Goal: Download file/media

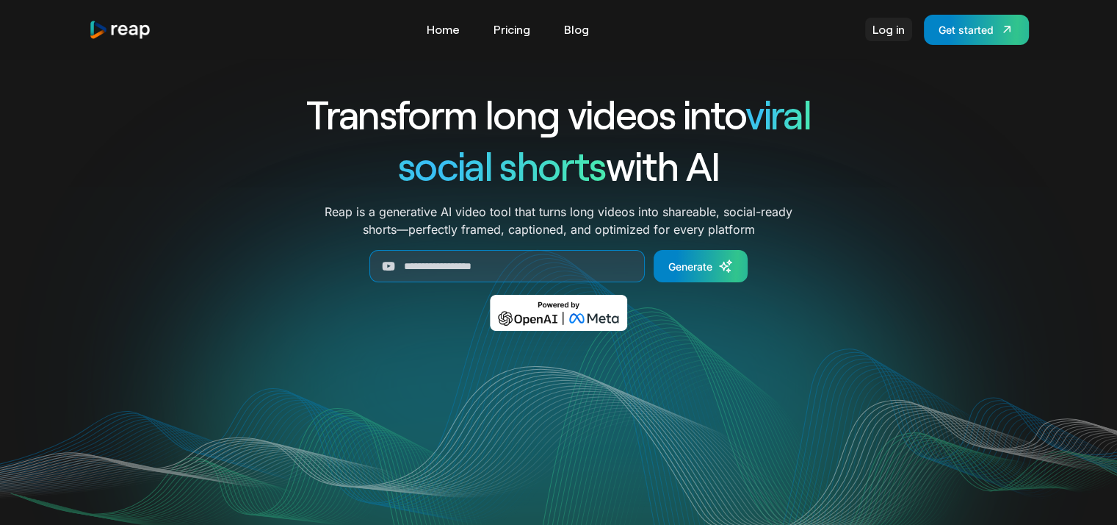
click at [893, 29] on link "Log in" at bounding box center [888, 30] width 47 height 24
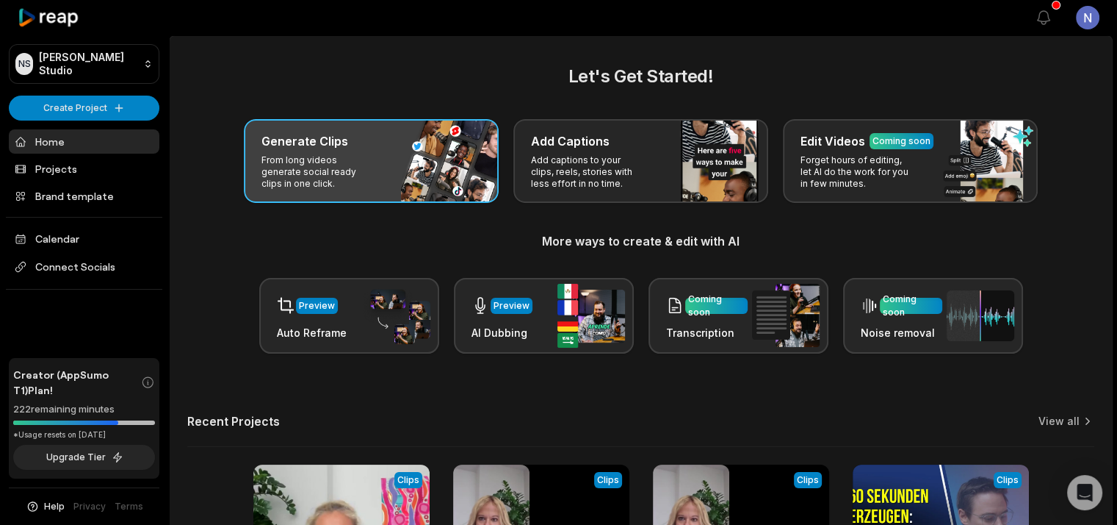
click at [304, 159] on p "From long videos generate social ready clips in one click." at bounding box center [319, 171] width 114 height 35
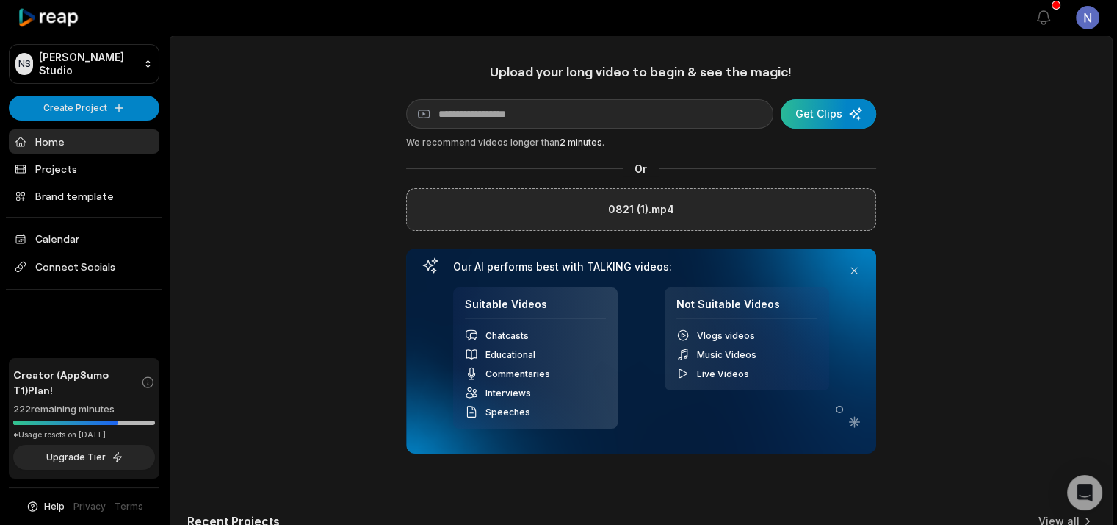
click at [840, 111] on div "submit" at bounding box center [829, 113] width 96 height 29
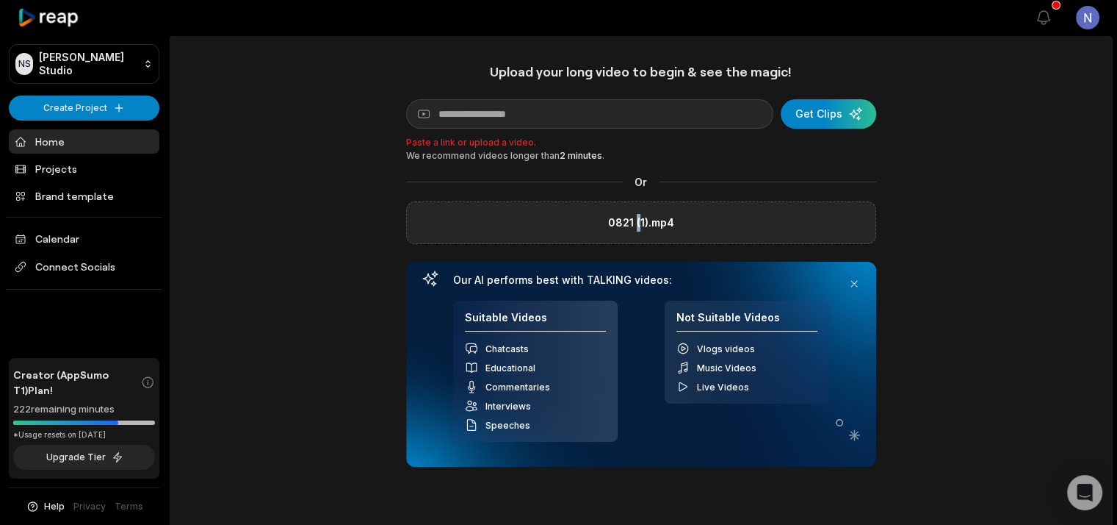
drag, startPoint x: 636, startPoint y: 227, endPoint x: 638, endPoint y: 235, distance: 8.2
click at [638, 235] on div "0821 (1).mp4" at bounding box center [641, 222] width 470 height 43
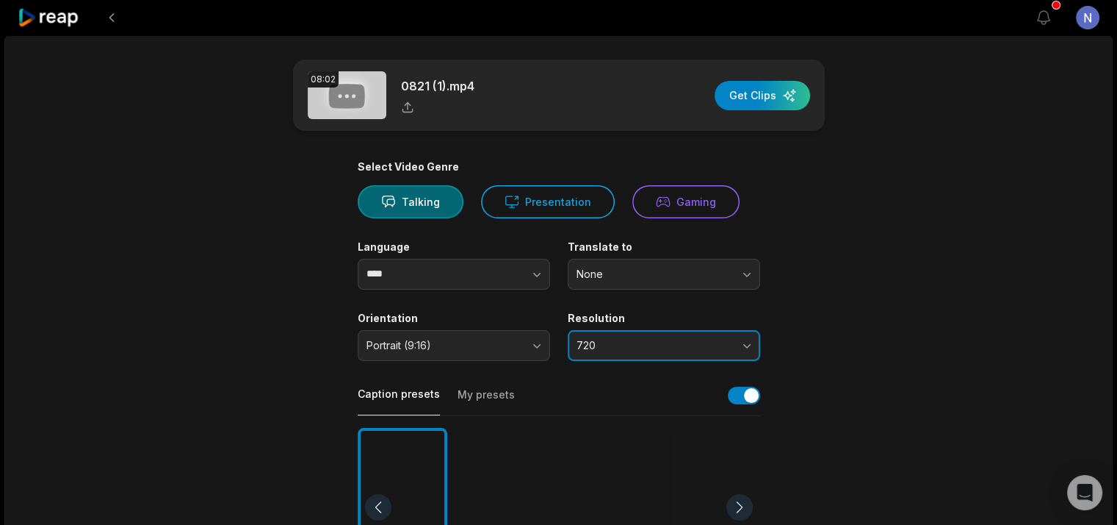
click at [671, 343] on span "720" at bounding box center [654, 345] width 154 height 13
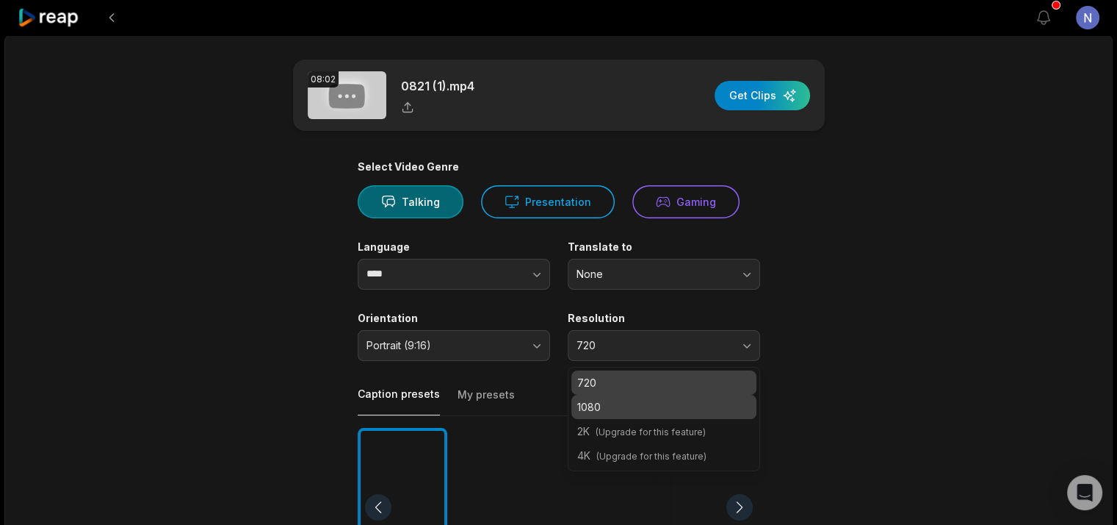
click at [667, 412] on p "1080" at bounding box center [663, 406] width 173 height 15
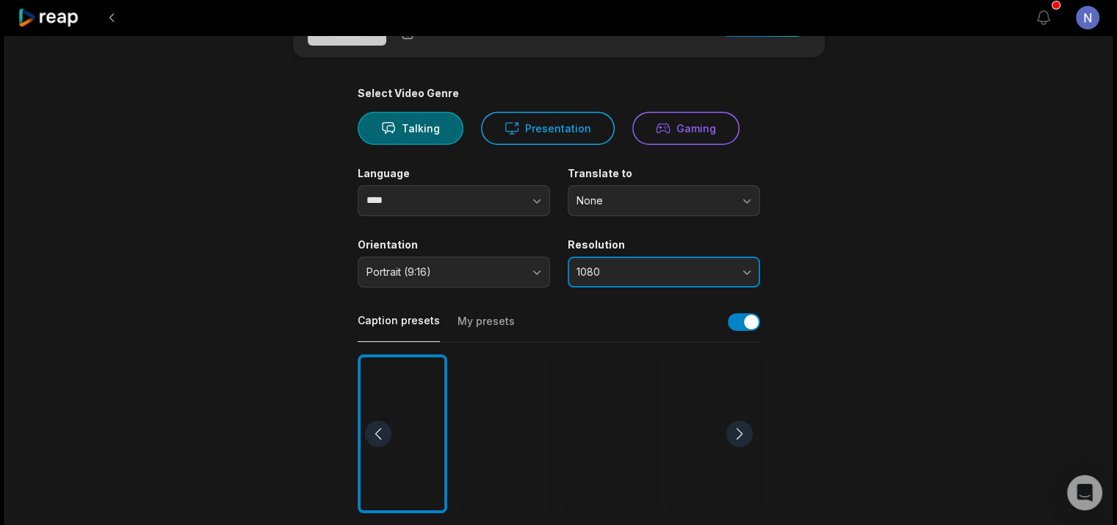
scroll to position [220, 0]
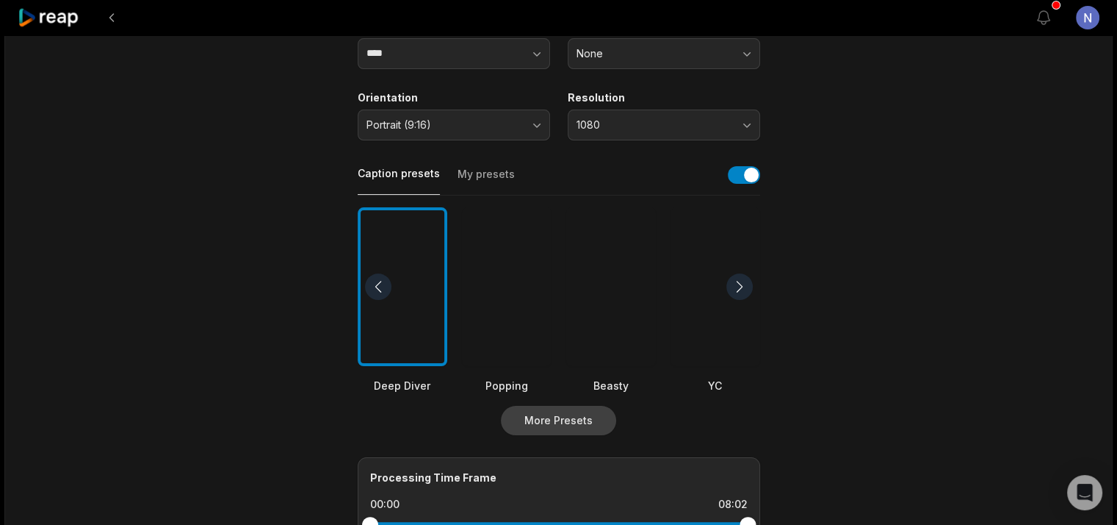
click at [591, 425] on button "More Presets" at bounding box center [558, 420] width 115 height 29
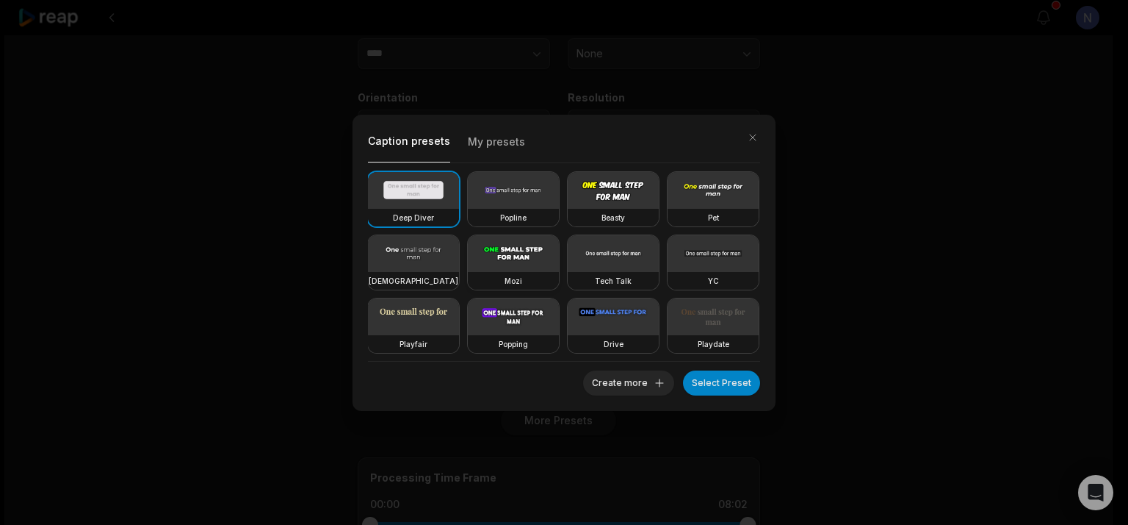
click at [559, 252] on video at bounding box center [513, 253] width 91 height 37
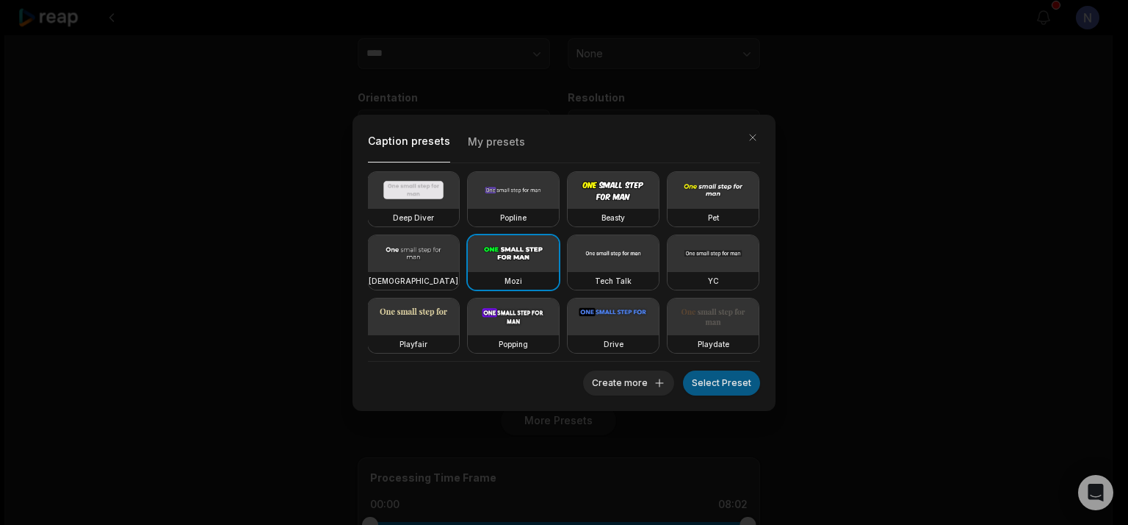
click at [729, 381] on button "Select Preset" at bounding box center [721, 382] width 77 height 25
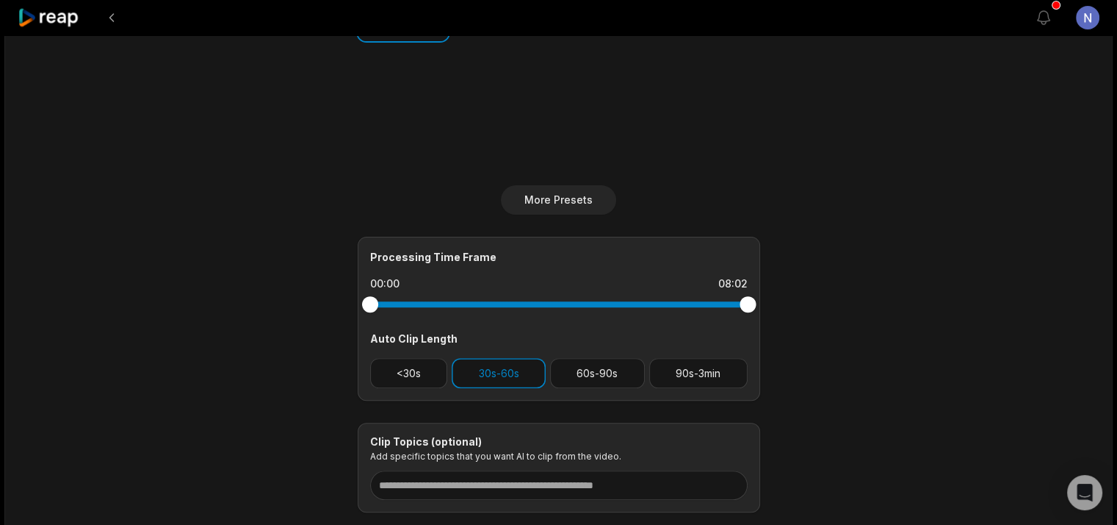
scroll to position [514, 0]
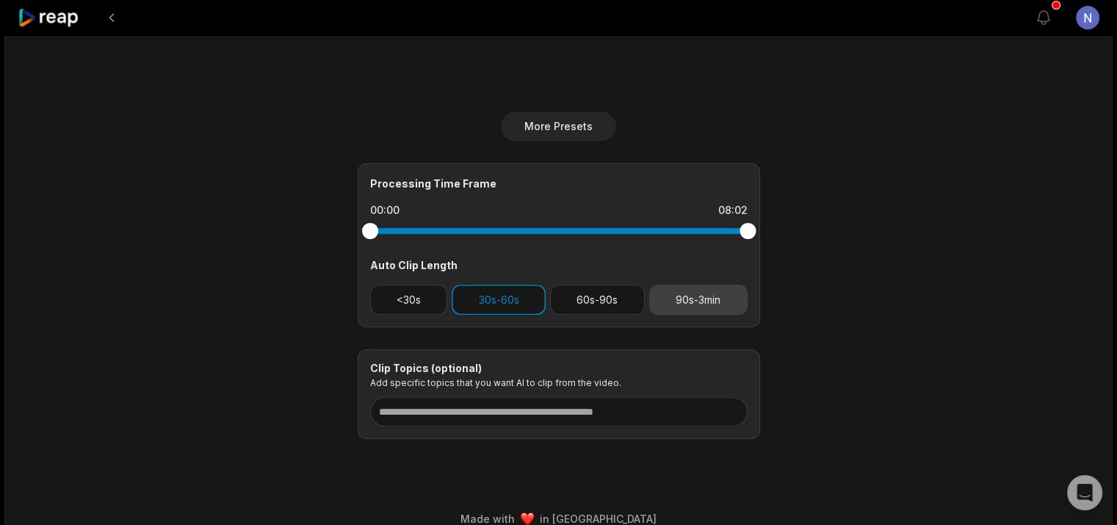
click at [718, 295] on button "90s-3min" at bounding box center [698, 299] width 98 height 30
click at [488, 300] on button "30s-60s" at bounding box center [499, 299] width 94 height 30
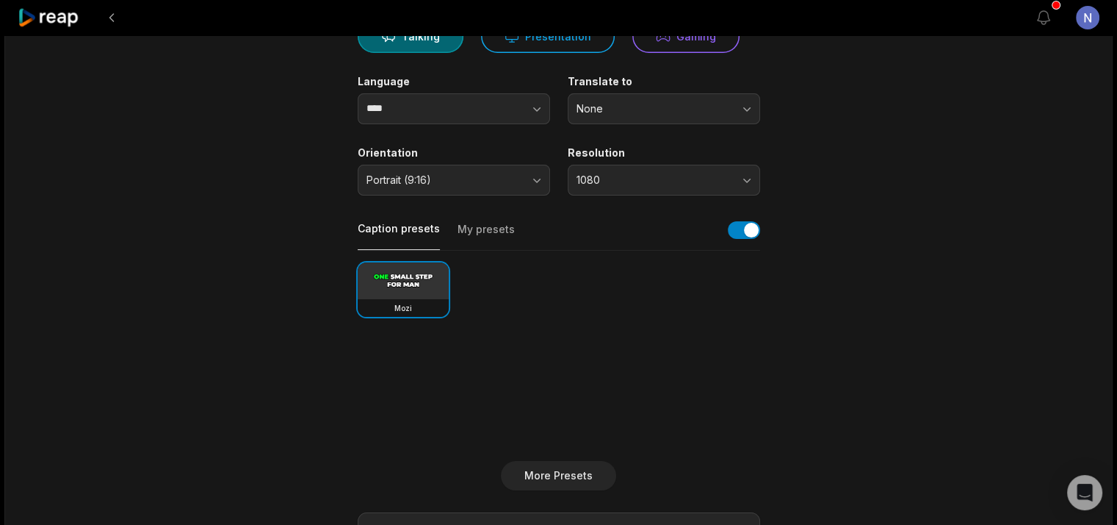
scroll to position [0, 0]
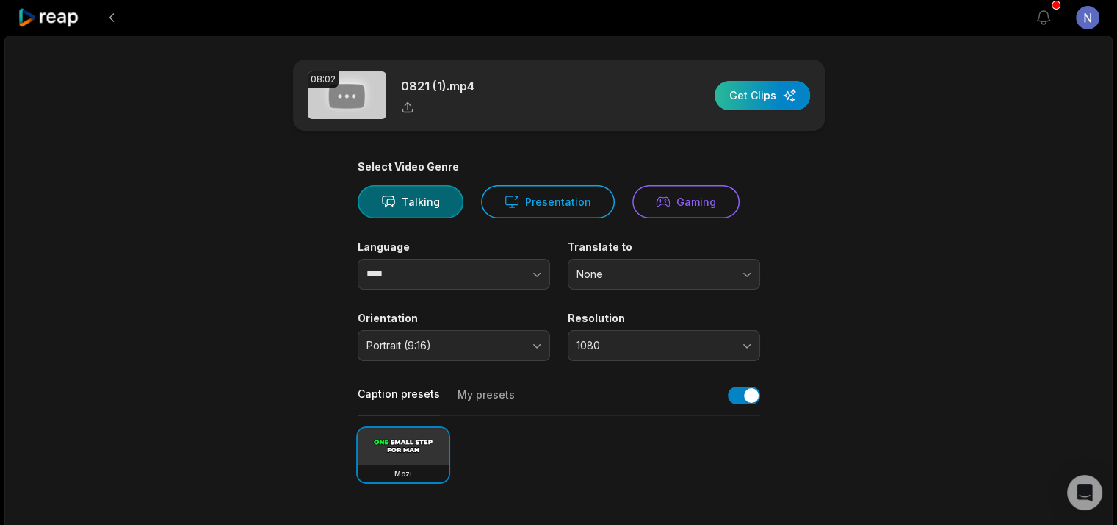
click at [754, 103] on div "button" at bounding box center [763, 95] width 96 height 29
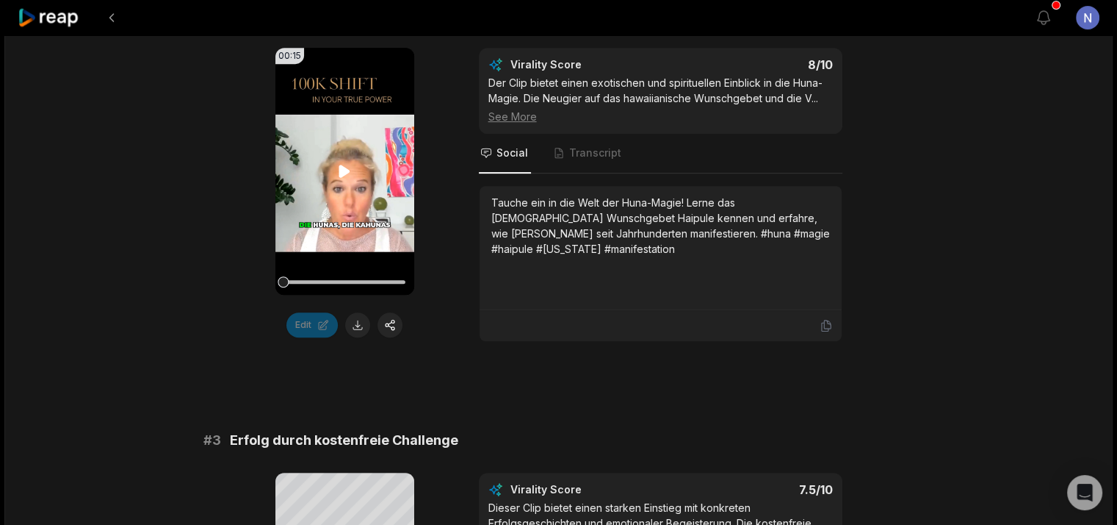
scroll to position [661, 0]
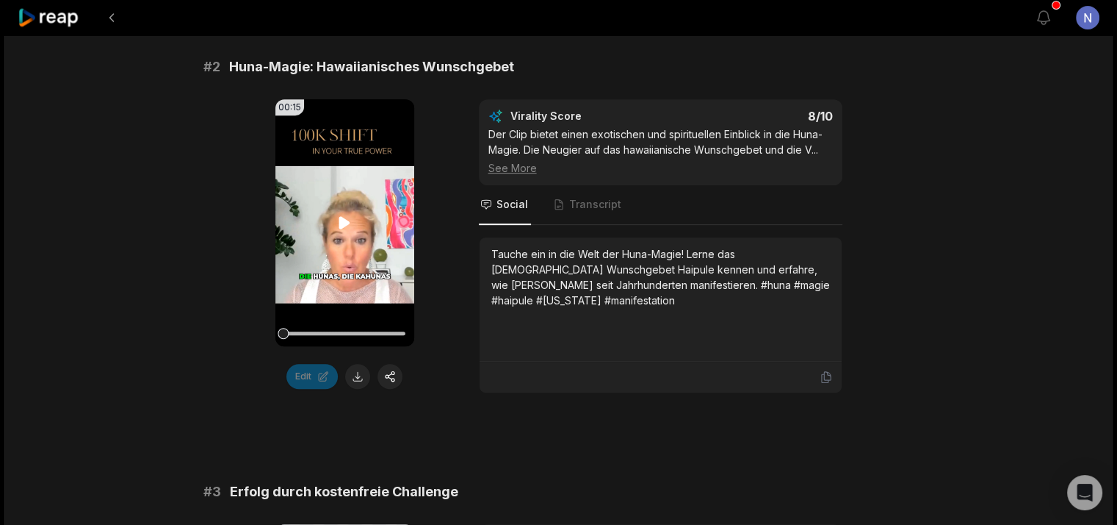
click at [347, 218] on icon at bounding box center [345, 223] width 18 height 18
click at [361, 273] on video "Your browser does not support mp4 format." at bounding box center [344, 222] width 139 height 247
click at [312, 231] on video "Your browser does not support mp4 format." at bounding box center [344, 222] width 139 height 247
click at [610, 204] on span "Transcript" at bounding box center [595, 204] width 52 height 15
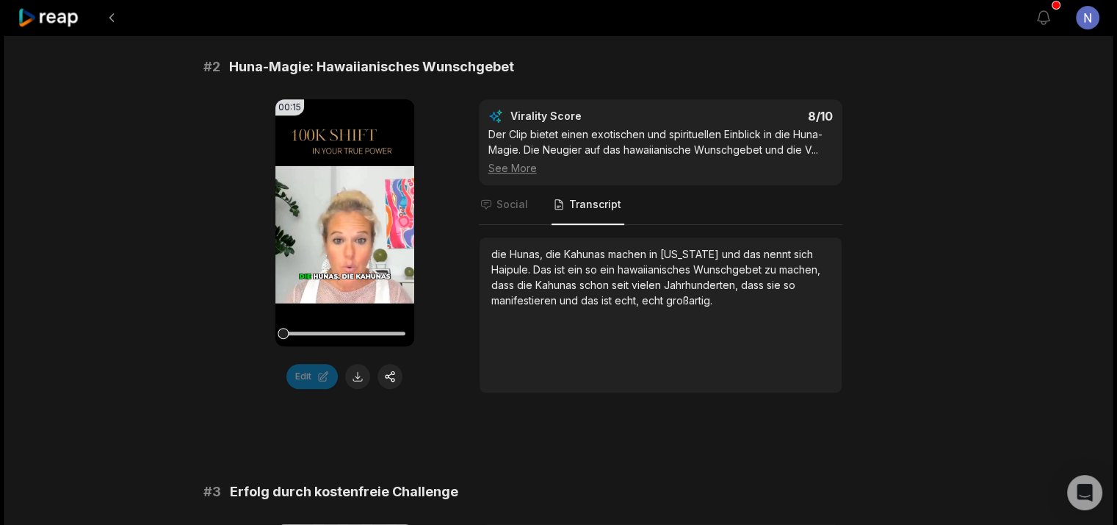
drag, startPoint x: 317, startPoint y: 334, endPoint x: 229, endPoint y: 342, distance: 87.8
click at [220, 336] on div "00:15 Your browser does not support mp4 format. Edit Virality Score 8 /10 Der C…" at bounding box center [558, 246] width 711 height 294
click at [346, 217] on icon at bounding box center [345, 223] width 18 height 18
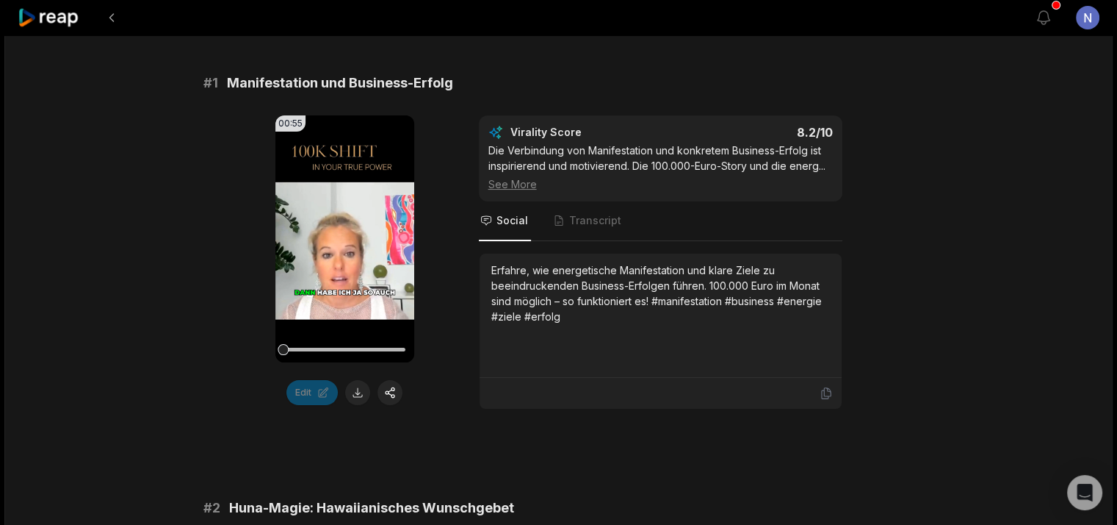
scroll to position [220, 0]
click at [334, 249] on video "Your browser does not support mp4 format." at bounding box center [344, 238] width 139 height 247
click at [575, 220] on span "Transcript" at bounding box center [595, 220] width 52 height 15
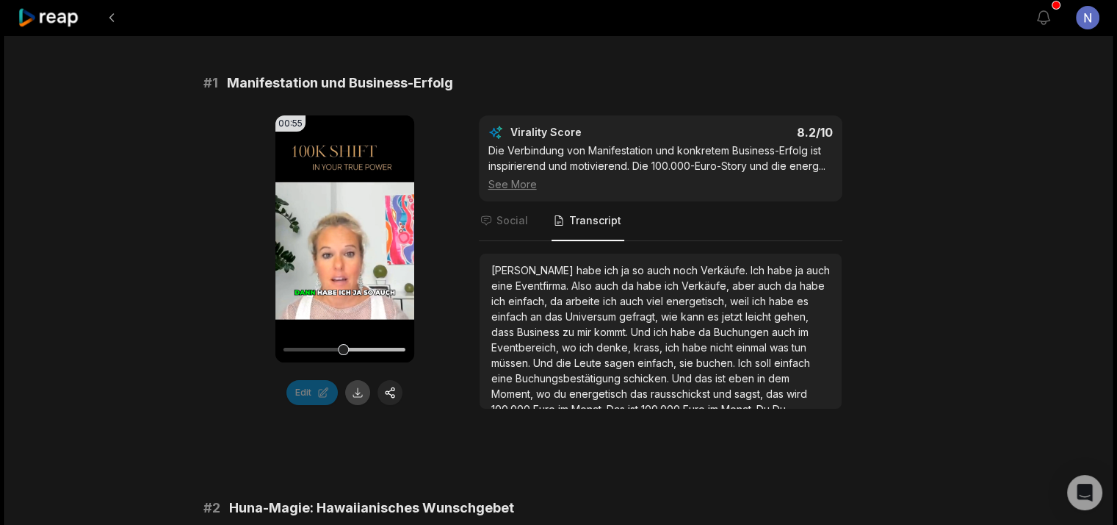
click at [361, 392] on button at bounding box center [357, 392] width 25 height 25
click at [344, 231] on icon at bounding box center [345, 239] width 18 height 18
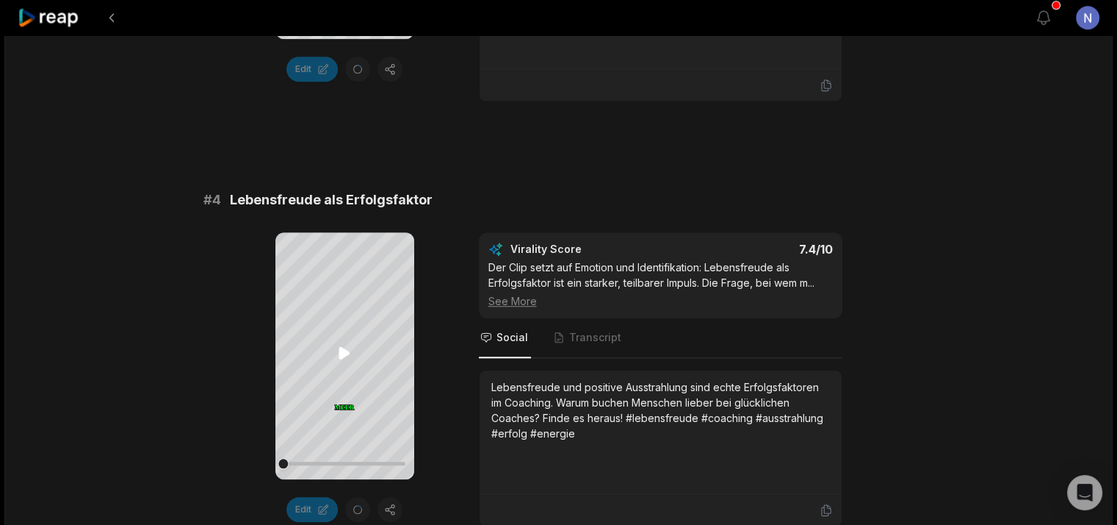
scroll to position [1469, 0]
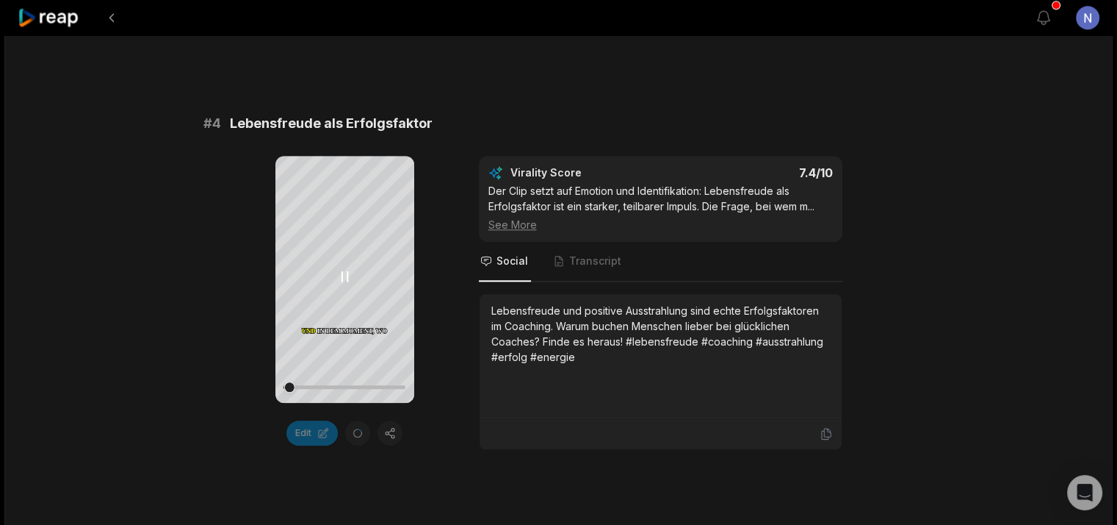
click at [341, 270] on icon at bounding box center [345, 276] width 18 height 18
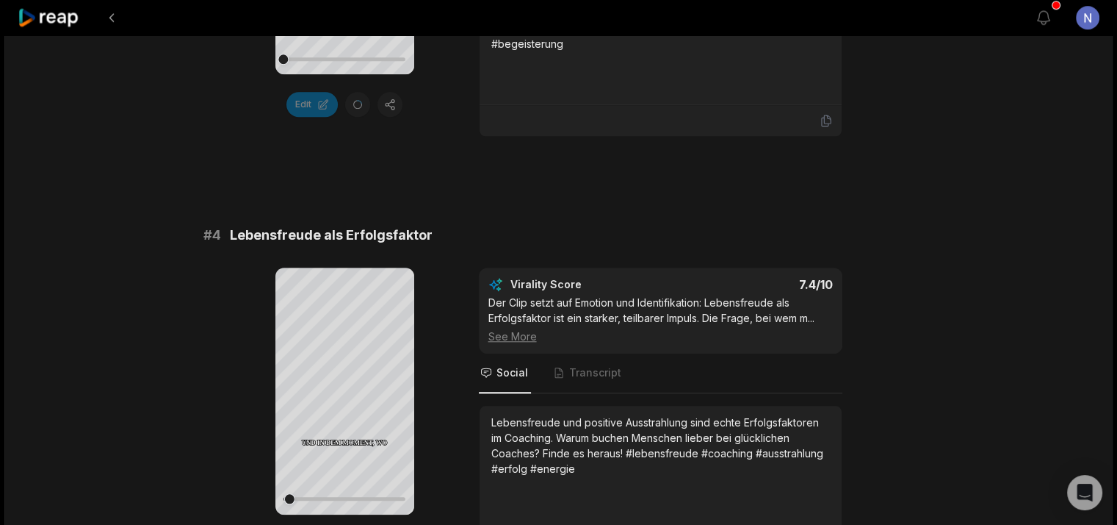
scroll to position [1175, 0]
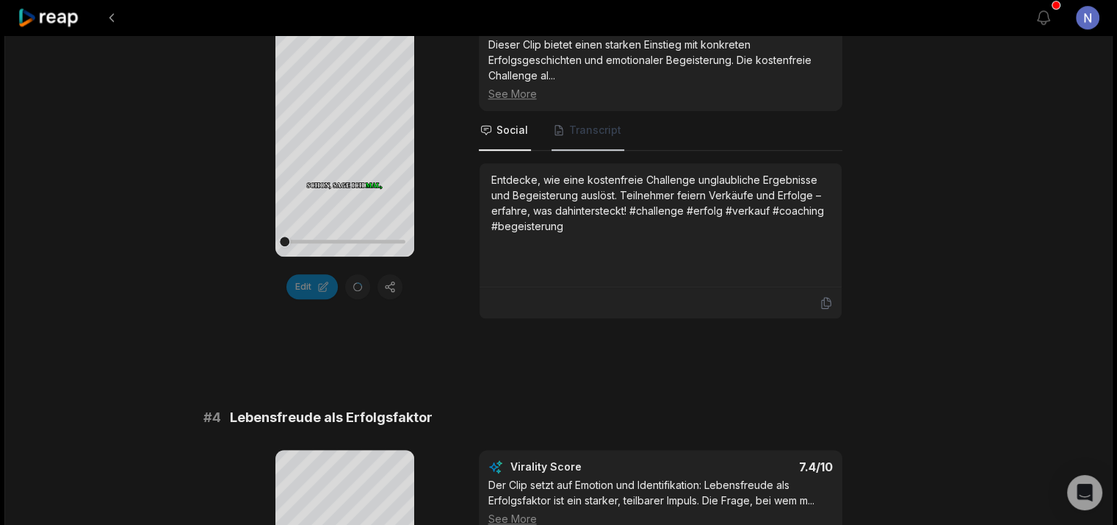
click at [605, 131] on span "Transcript" at bounding box center [595, 130] width 52 height 15
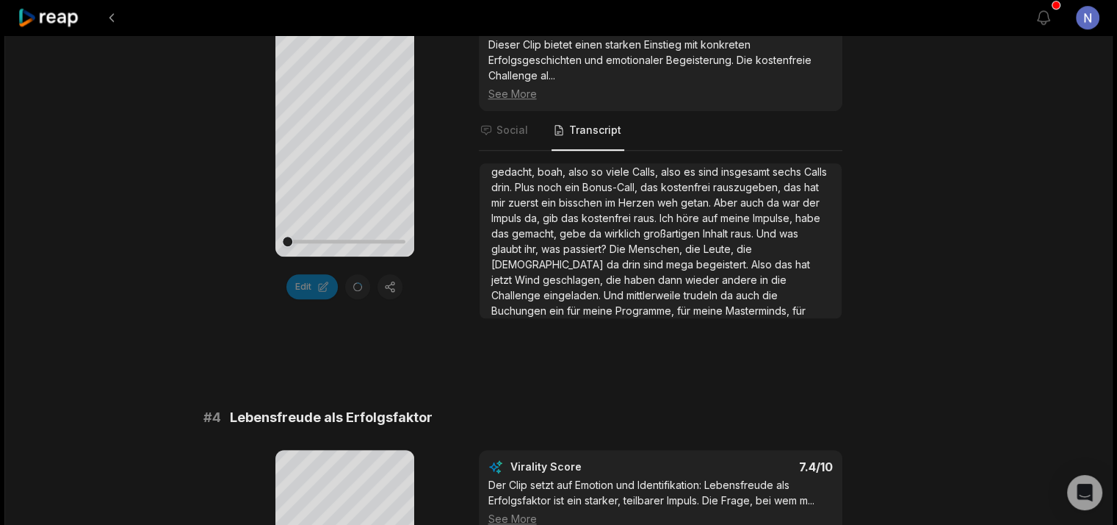
scroll to position [255, 0]
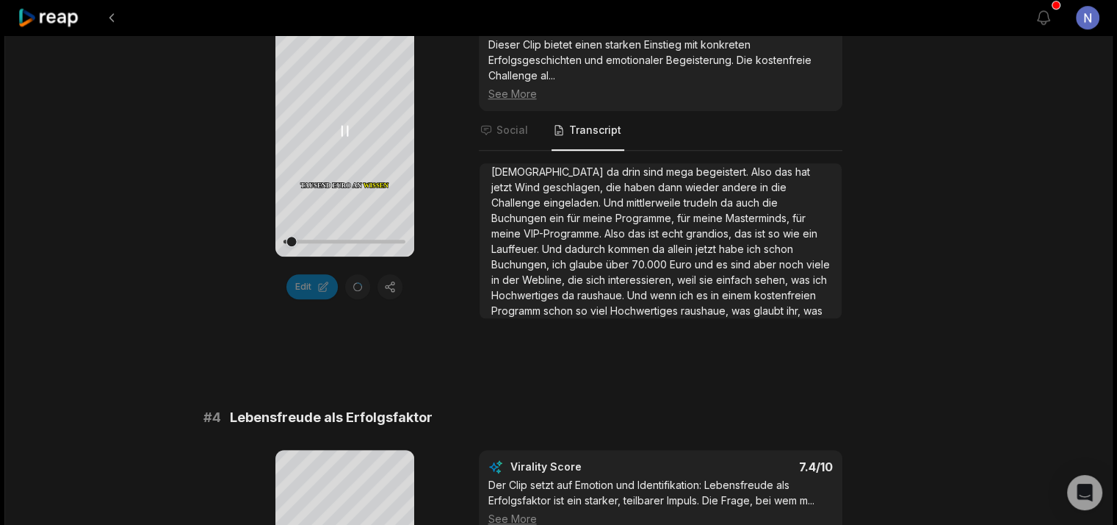
click at [347, 137] on icon at bounding box center [345, 131] width 18 height 18
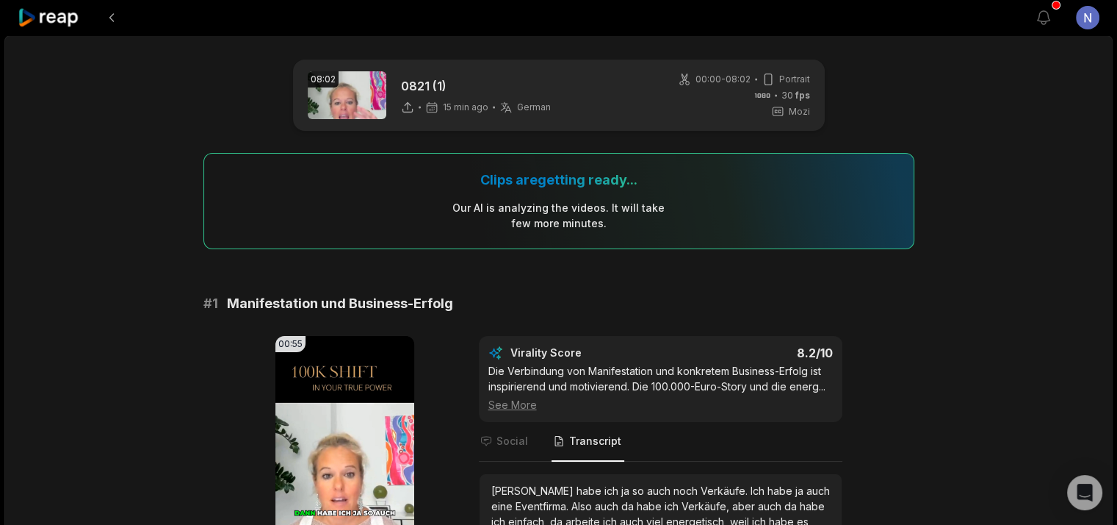
scroll to position [294, 0]
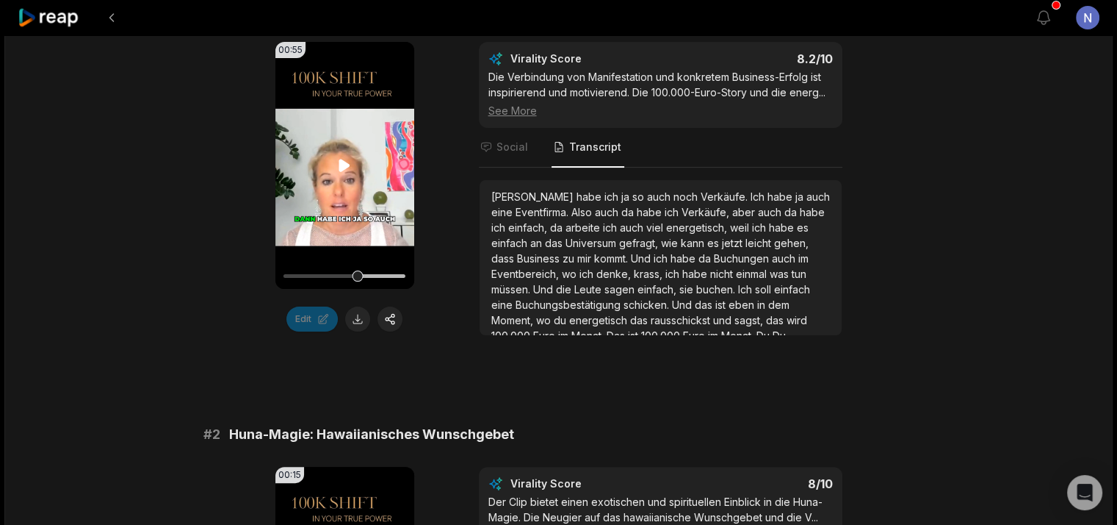
click at [334, 166] on video "Your browser does not support mp4 format." at bounding box center [344, 165] width 139 height 247
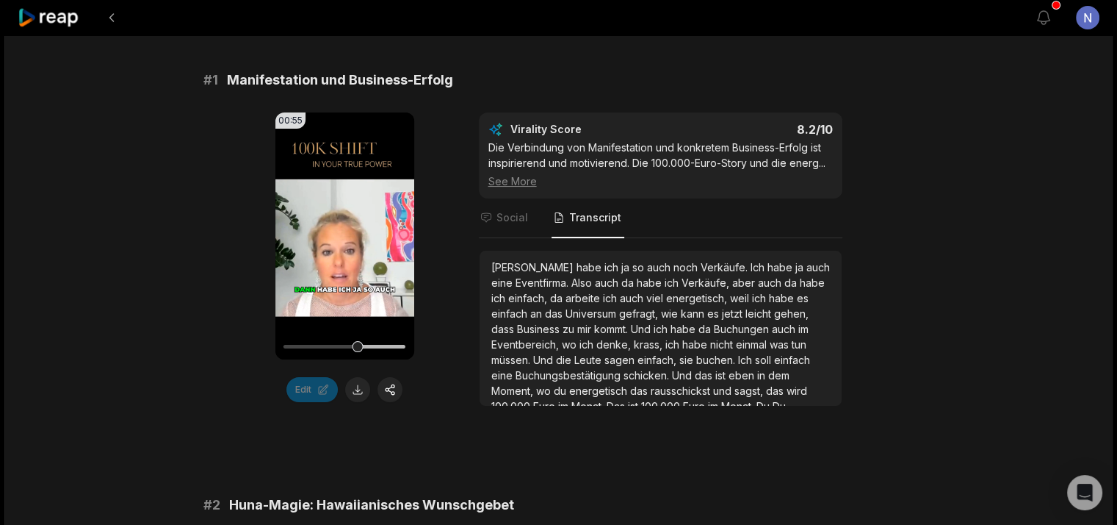
scroll to position [147, 0]
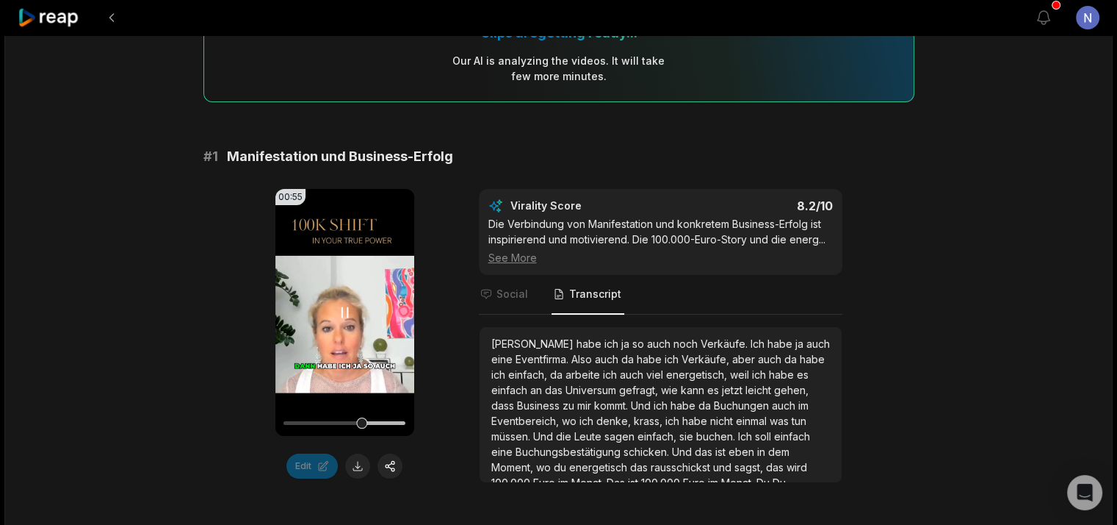
click at [344, 315] on icon at bounding box center [345, 312] width 18 height 18
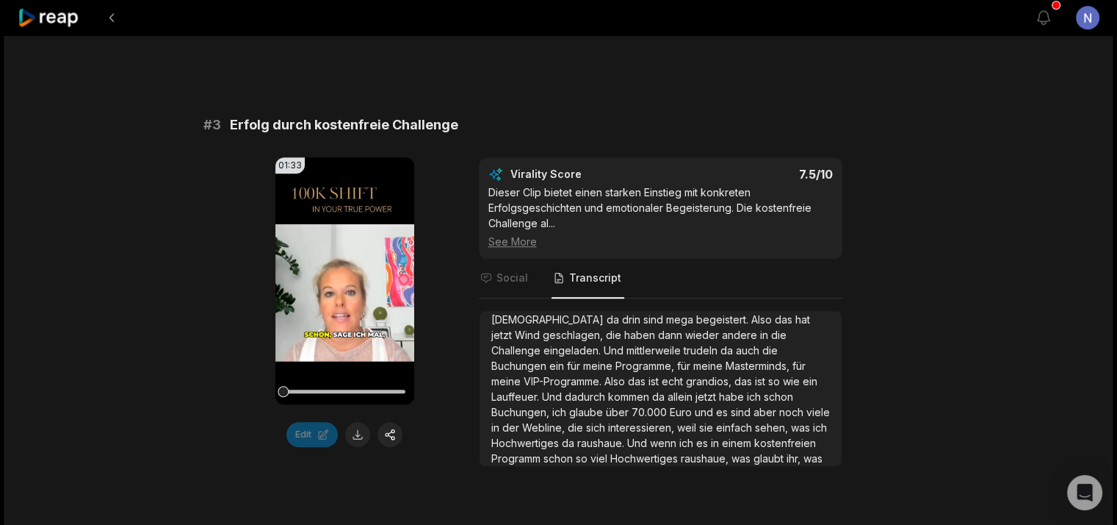
scroll to position [1028, 0]
click at [362, 285] on video "Your browser does not support mp4 format." at bounding box center [344, 279] width 139 height 247
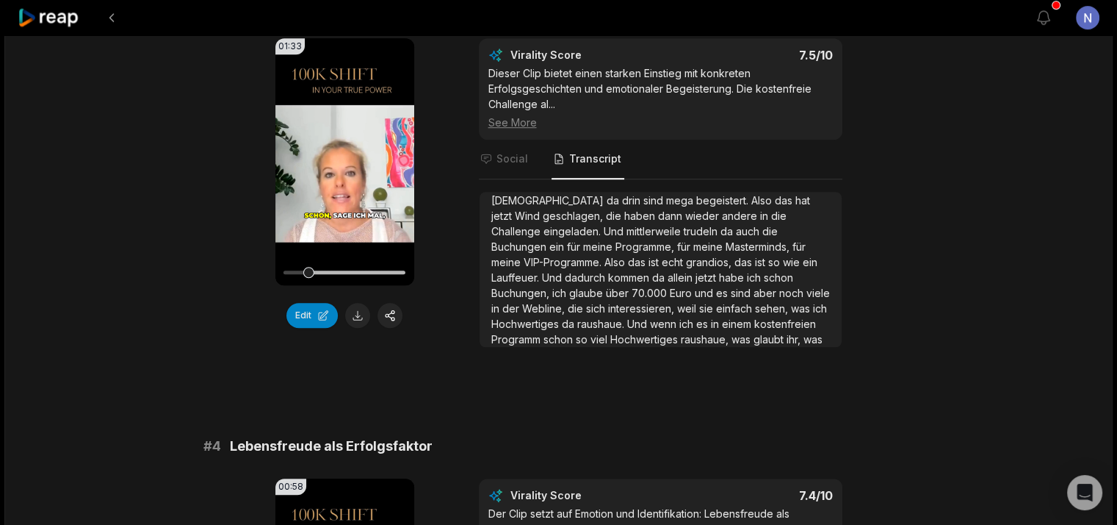
scroll to position [910, 0]
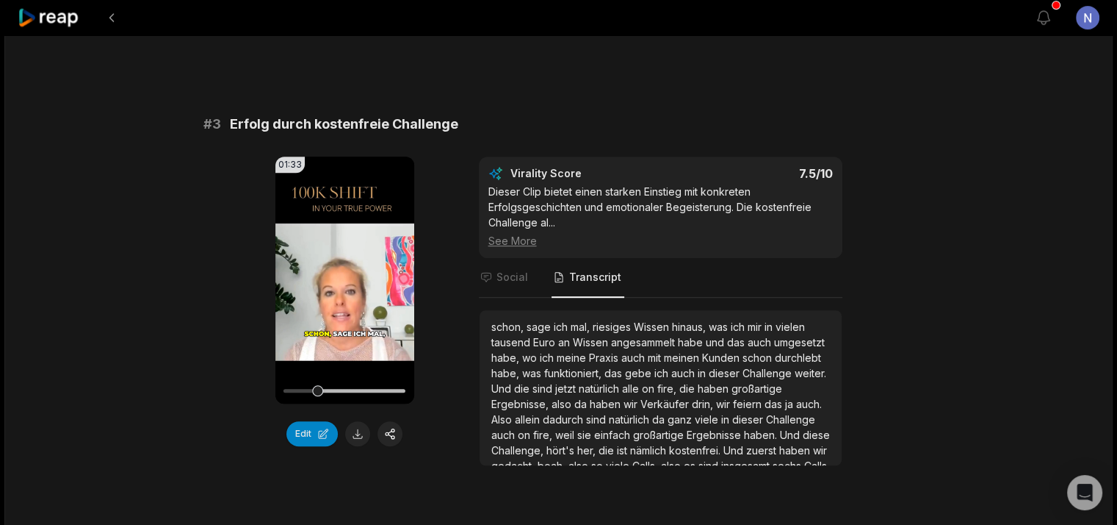
scroll to position [255, 0]
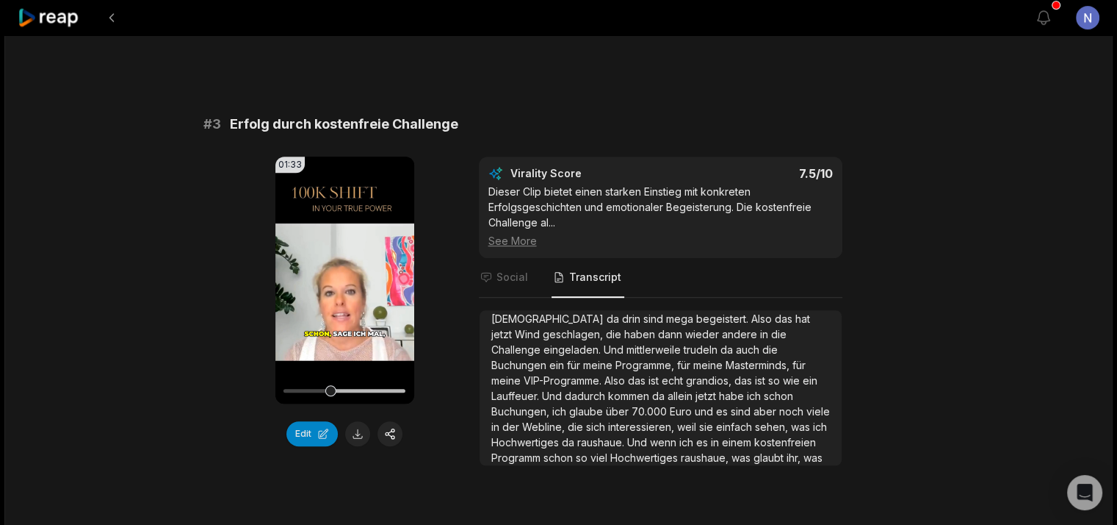
click at [356, 431] on button at bounding box center [357, 433] width 25 height 25
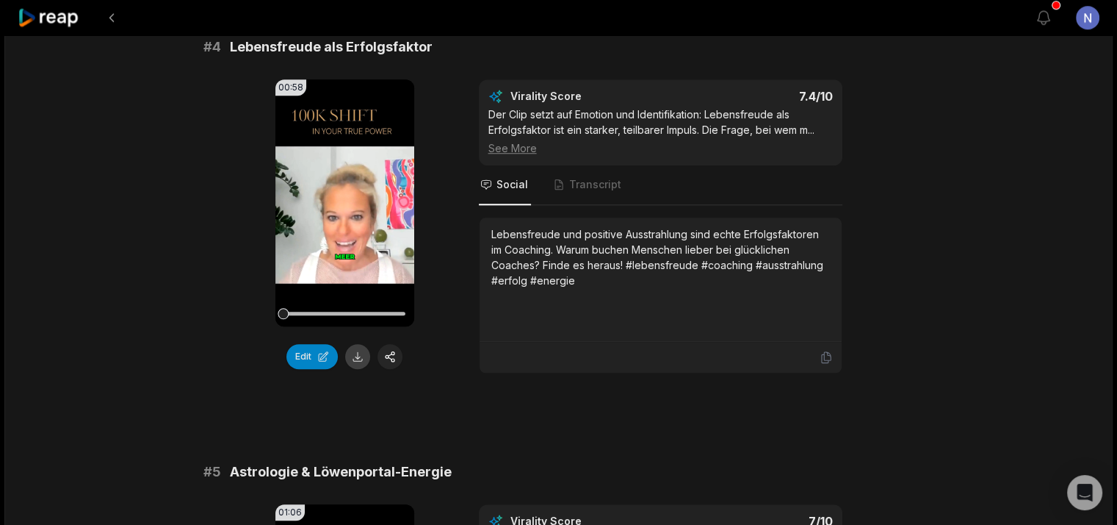
scroll to position [1498, 0]
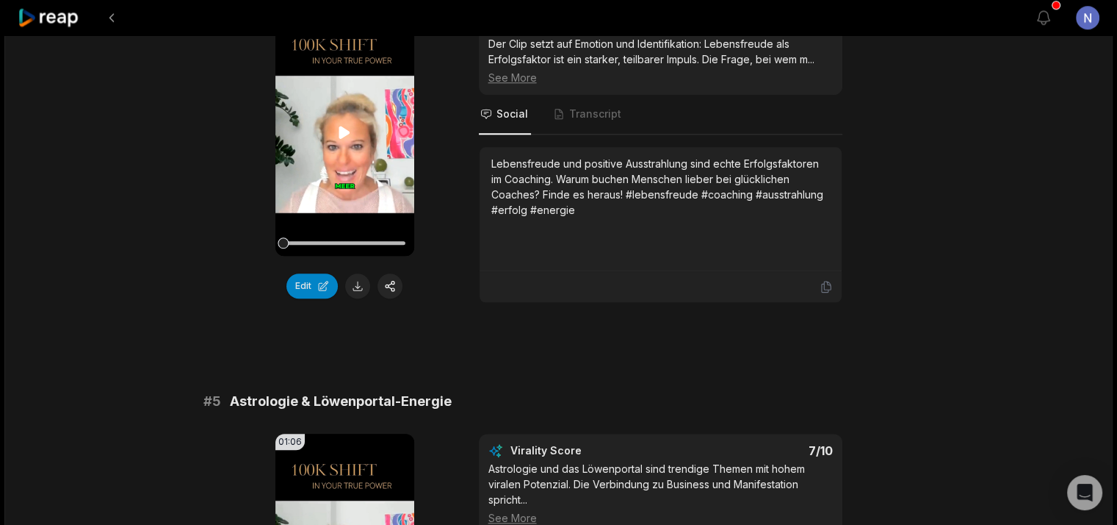
click at [367, 130] on video "Your browser does not support mp4 format." at bounding box center [344, 132] width 139 height 247
click at [606, 121] on span "Transcript" at bounding box center [588, 115] width 73 height 40
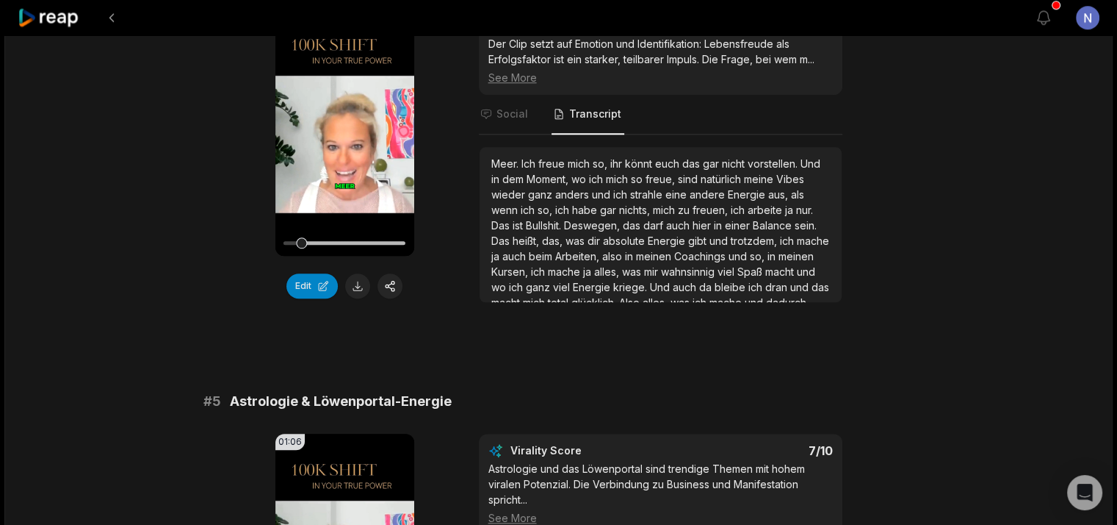
scroll to position [255, 0]
click at [356, 276] on button at bounding box center [357, 285] width 25 height 25
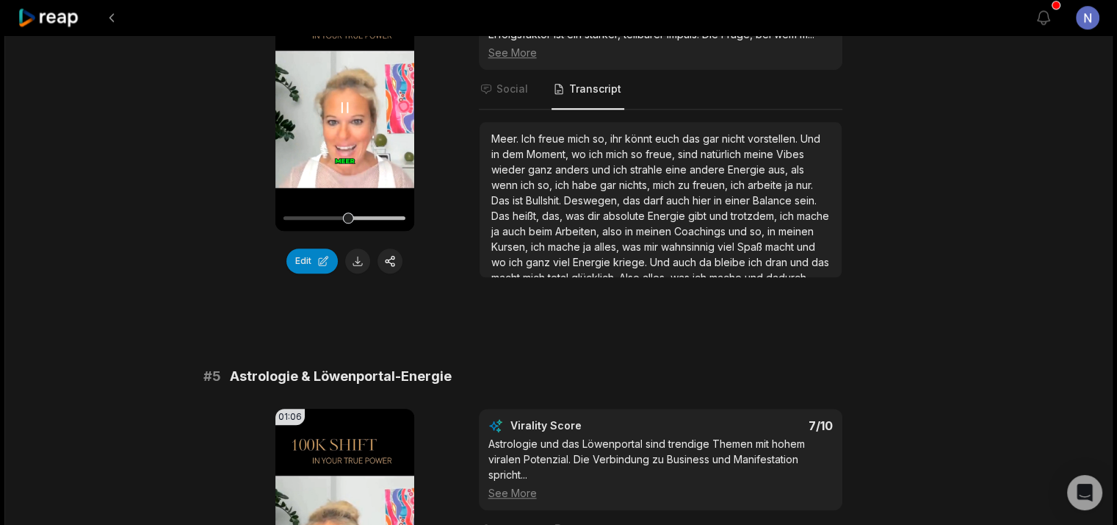
scroll to position [1498, 0]
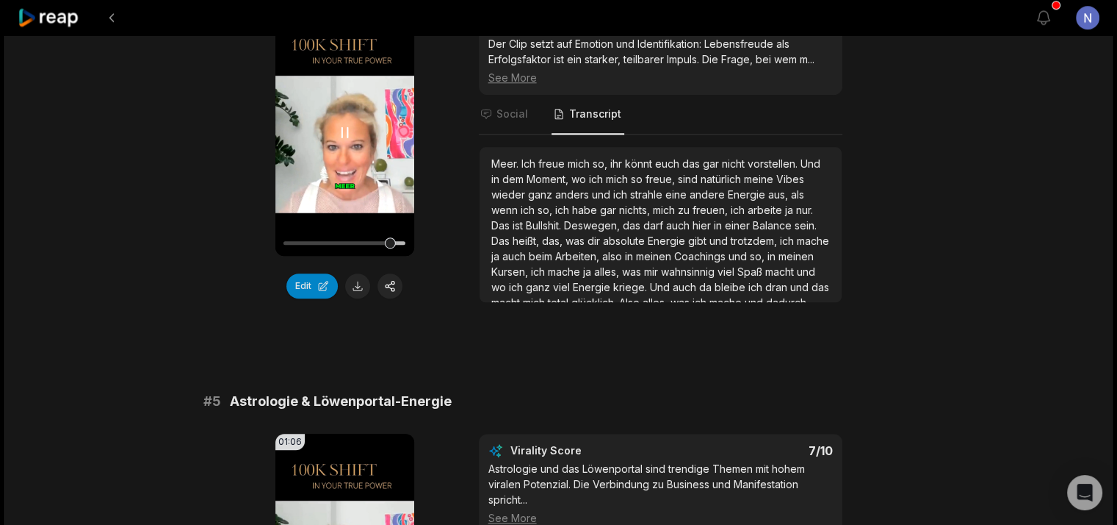
click at [343, 126] on icon at bounding box center [345, 132] width 18 height 18
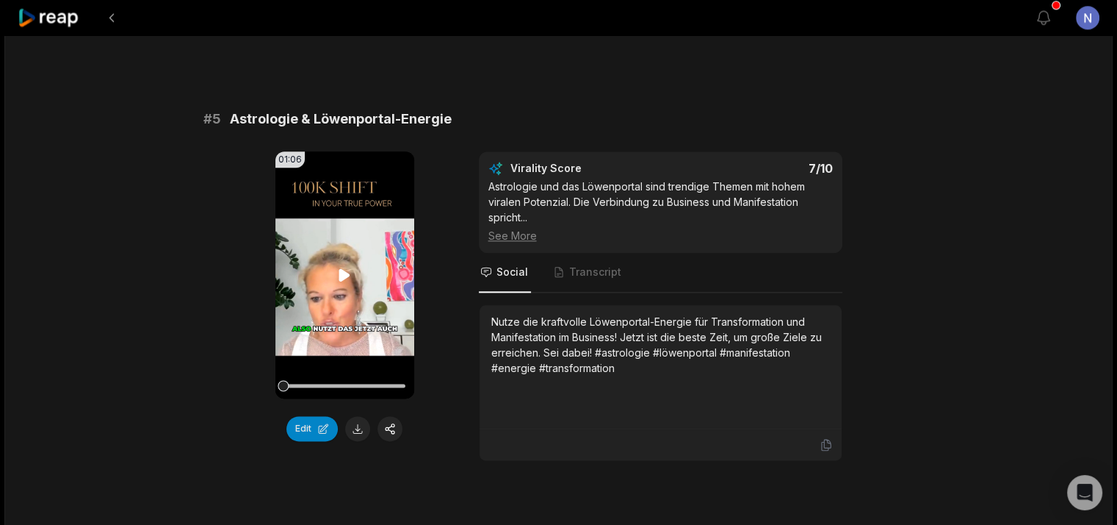
scroll to position [1792, 0]
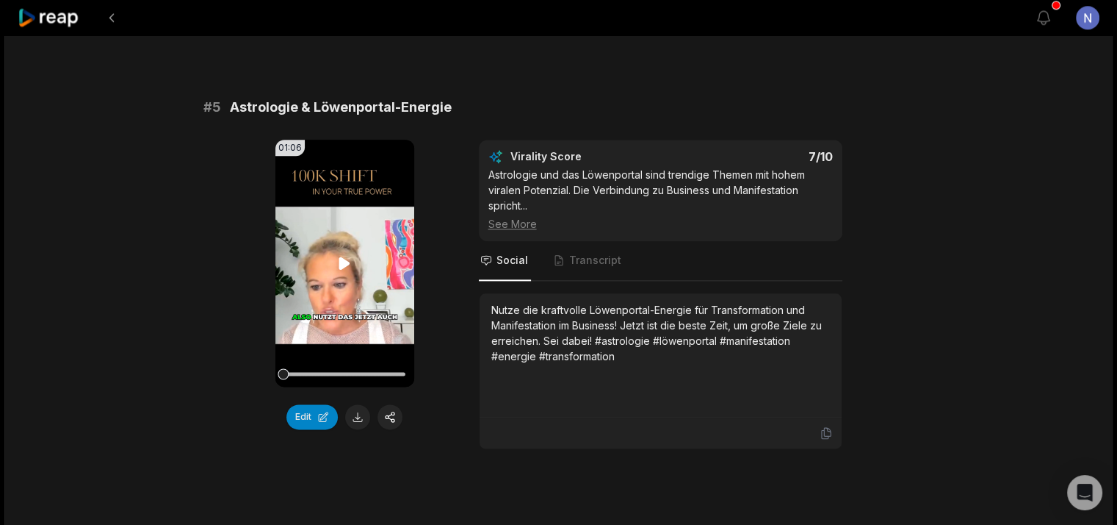
click at [345, 259] on icon at bounding box center [344, 262] width 11 height 12
click at [601, 256] on span "Transcript" at bounding box center [595, 260] width 52 height 15
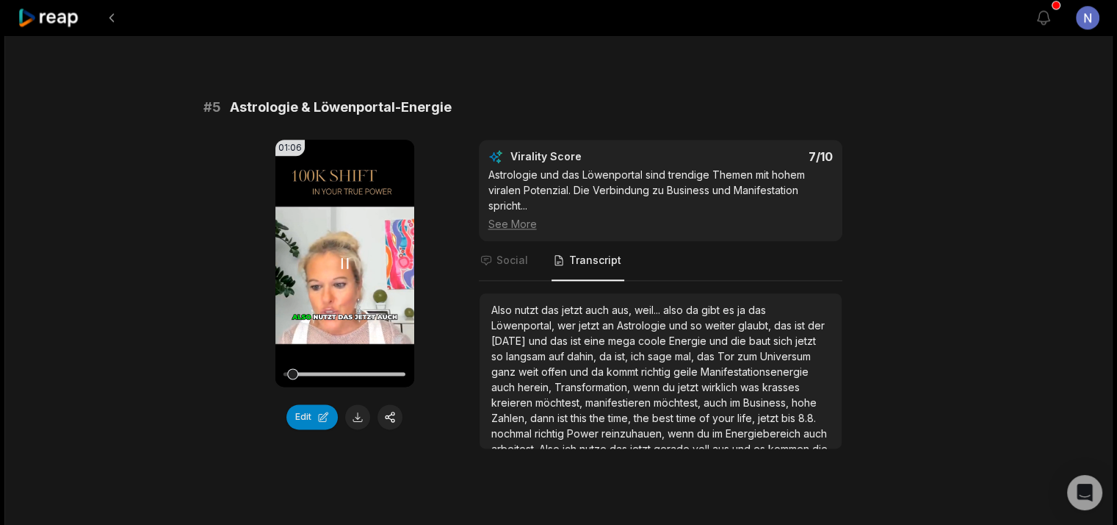
click at [345, 257] on icon at bounding box center [345, 263] width 18 height 18
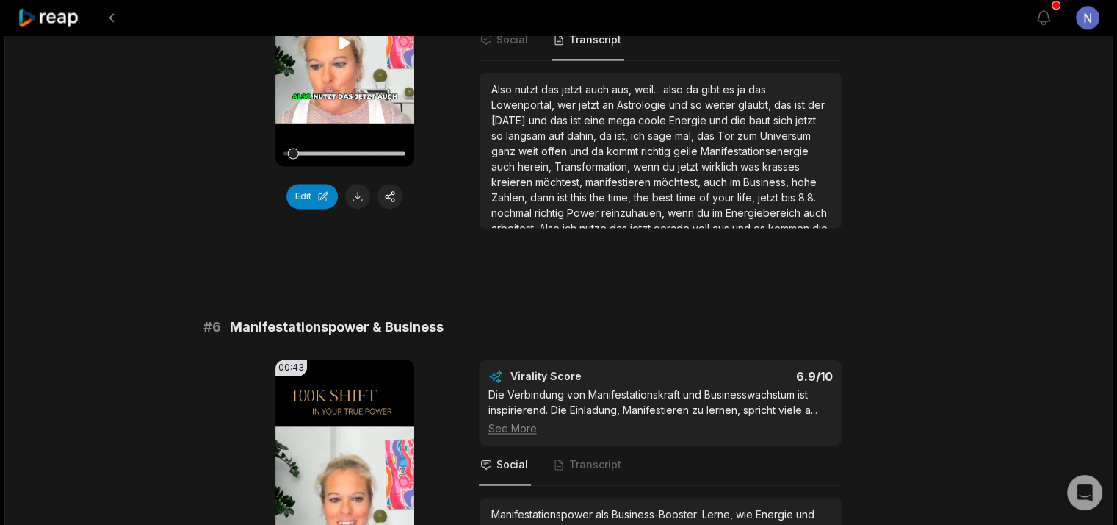
scroll to position [2159, 0]
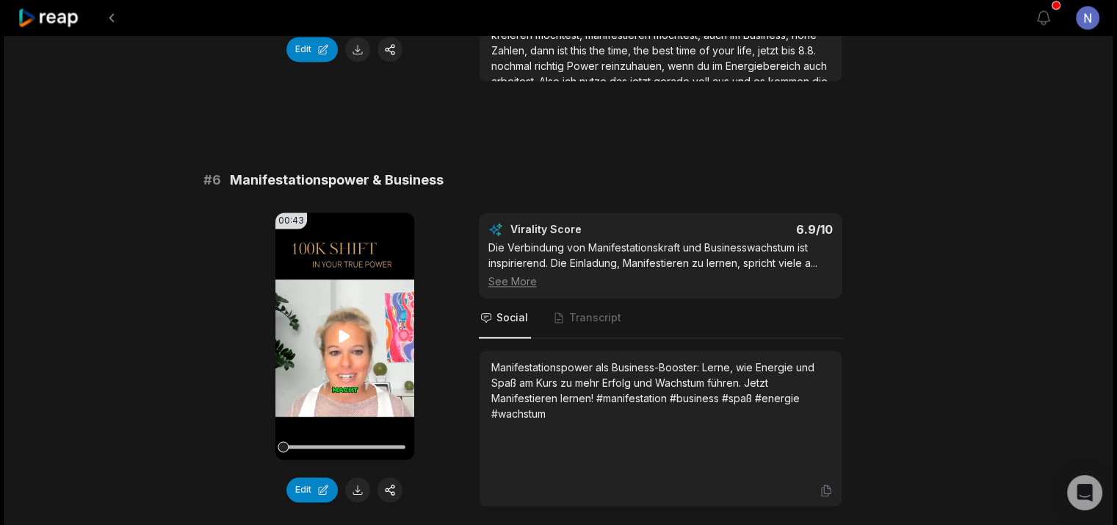
click at [342, 355] on video "Your browser does not support mp4 format." at bounding box center [344, 335] width 139 height 247
click at [350, 486] on button at bounding box center [357, 489] width 25 height 25
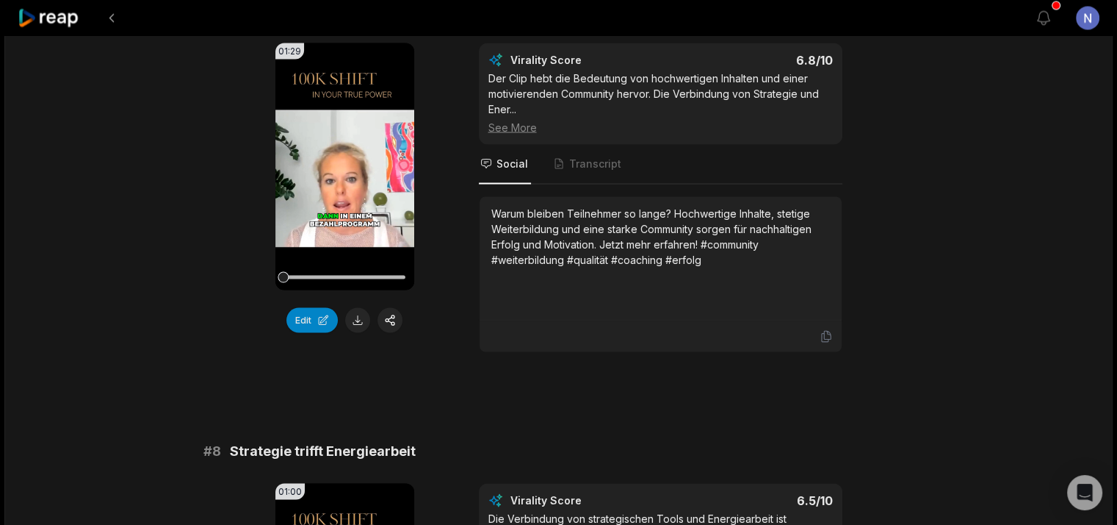
scroll to position [2673, 0]
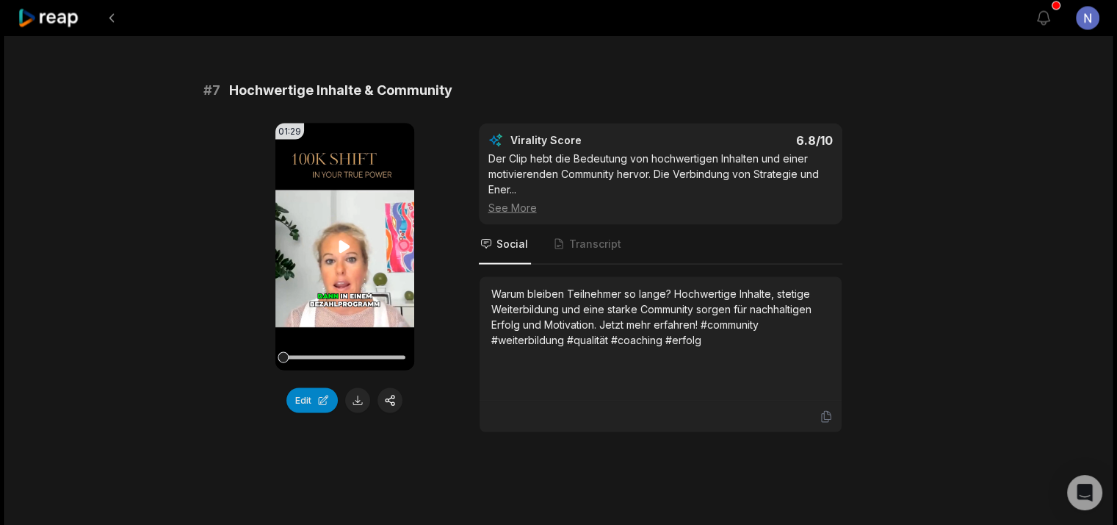
click at [340, 260] on video "Your browser does not support mp4 format." at bounding box center [344, 246] width 139 height 247
click at [357, 397] on button at bounding box center [357, 399] width 25 height 25
drag, startPoint x: 338, startPoint y: 245, endPoint x: 306, endPoint y: 501, distance: 258.3
click at [338, 249] on div "01:29 Your browser does not support mp4 format." at bounding box center [344, 246] width 139 height 247
click at [344, 240] on icon at bounding box center [345, 246] width 18 height 18
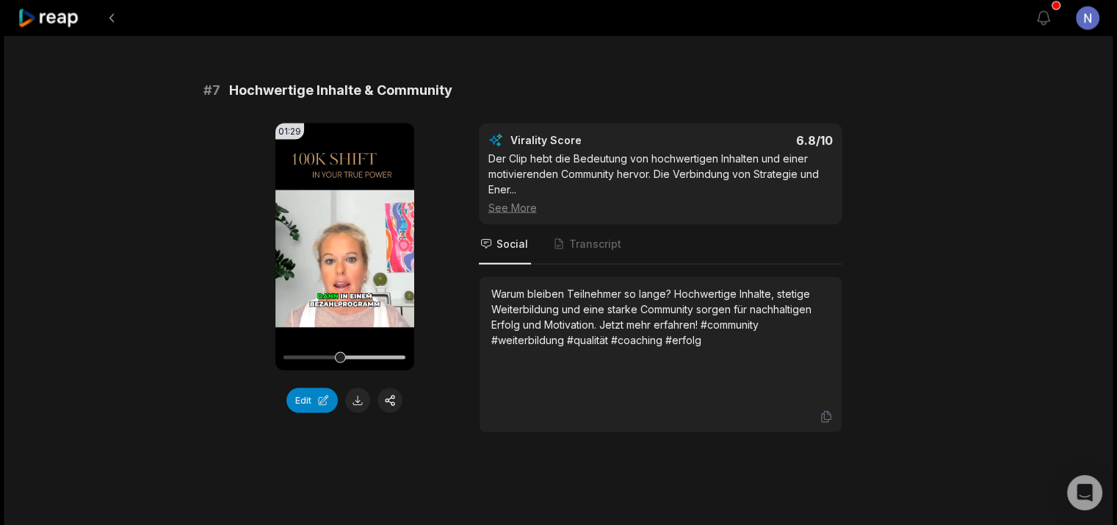
click at [257, 84] on span "Hochwertige Inhalte & Community" at bounding box center [340, 90] width 223 height 21
drag, startPoint x: 257, startPoint y: 84, endPoint x: 335, endPoint y: 89, distance: 78.0
click at [335, 89] on span "Hochwertige Inhalte & Community" at bounding box center [340, 90] width 223 height 21
copy span "Hochwertige Inhalte"
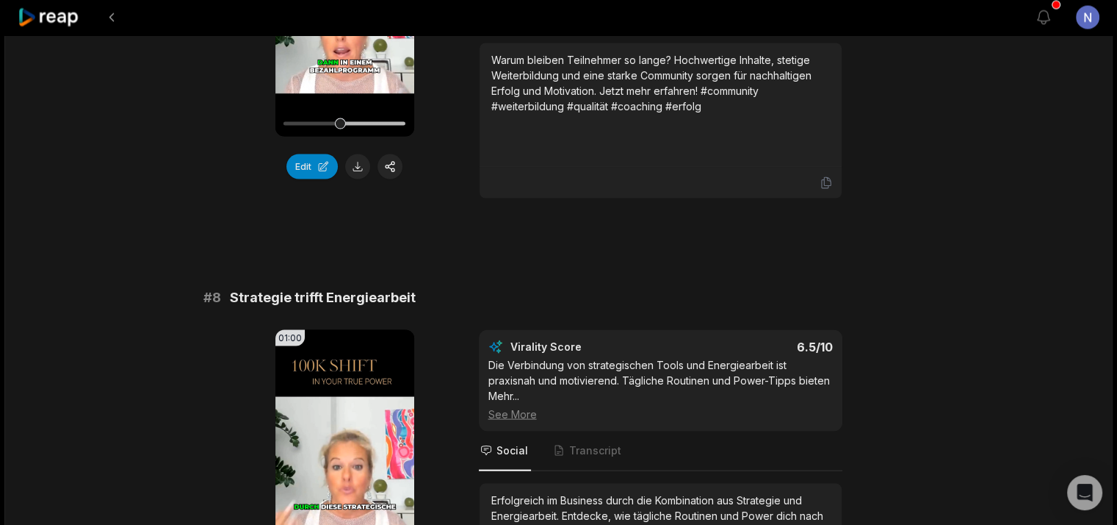
scroll to position [3041, 0]
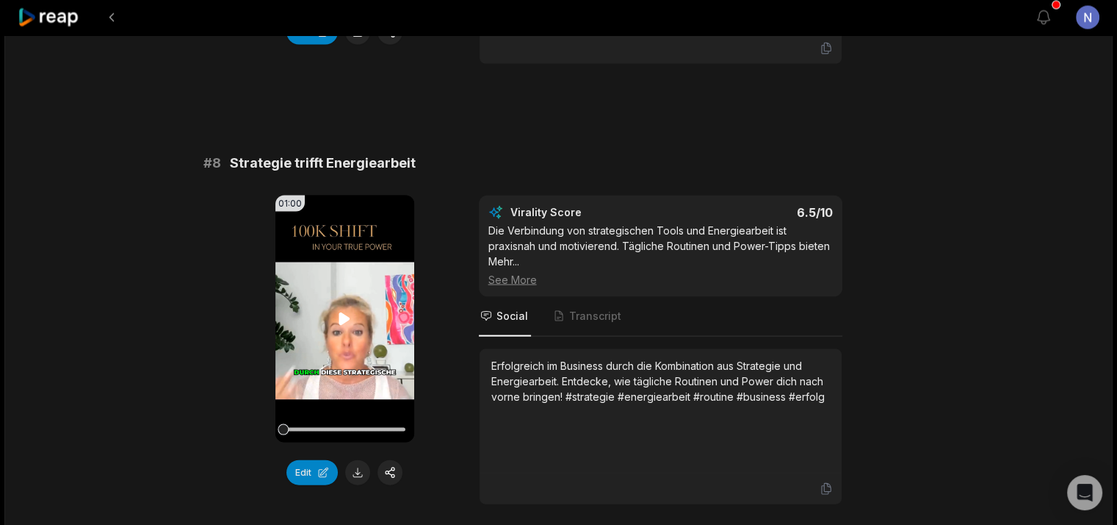
click at [341, 314] on icon at bounding box center [344, 318] width 11 height 12
click at [360, 464] on button at bounding box center [357, 472] width 25 height 25
click at [339, 314] on icon at bounding box center [345, 319] width 18 height 18
click at [243, 153] on span "Strategie trifft Energiearbeit" at bounding box center [323, 163] width 186 height 21
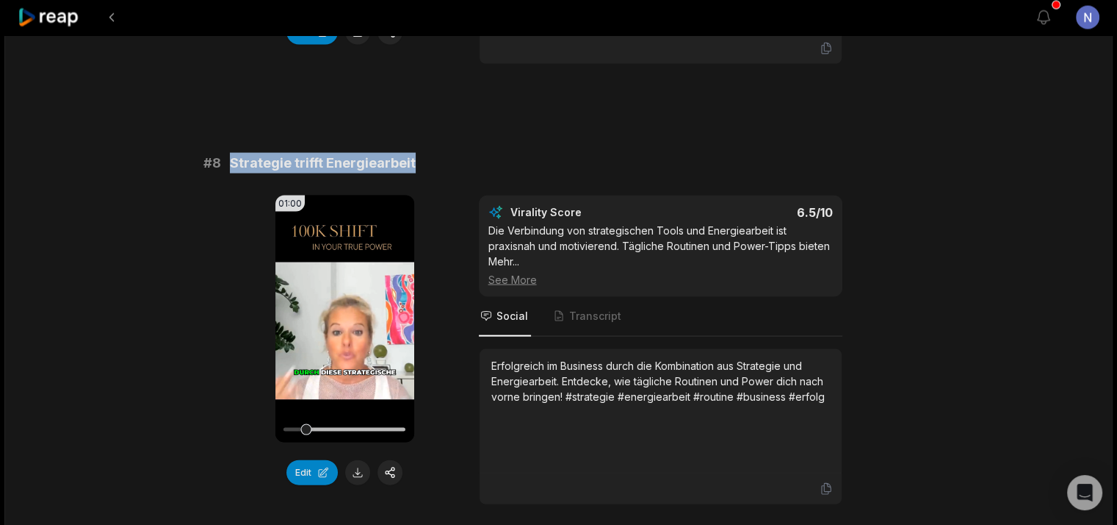
drag, startPoint x: 243, startPoint y: 149, endPoint x: 490, endPoint y: 223, distance: 257.7
click at [391, 153] on span "Strategie trifft Energiearbeit" at bounding box center [323, 163] width 186 height 21
copy span "Strategie trifft Energiearbeit"
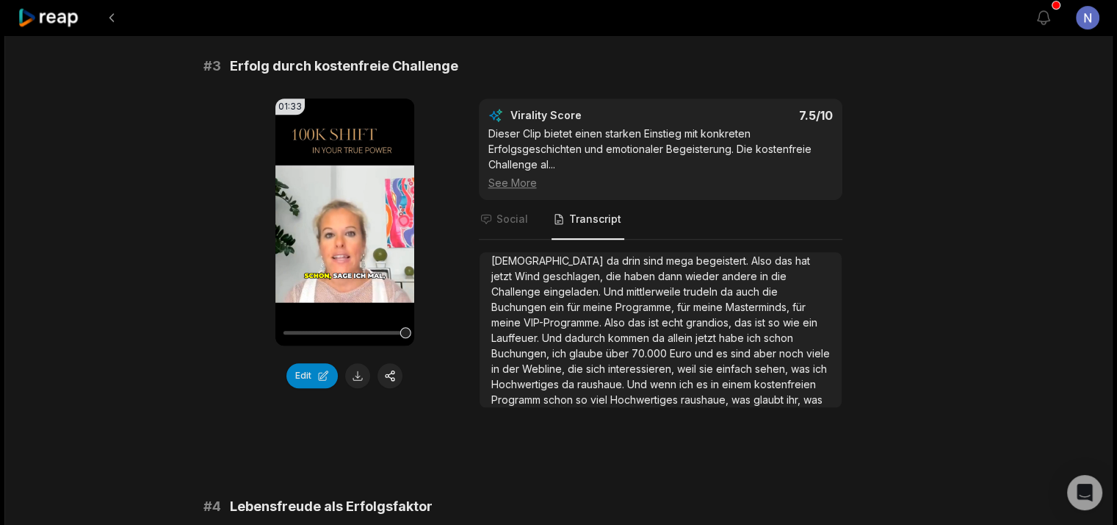
scroll to position [773, 0]
